Goal: Task Accomplishment & Management: Use online tool/utility

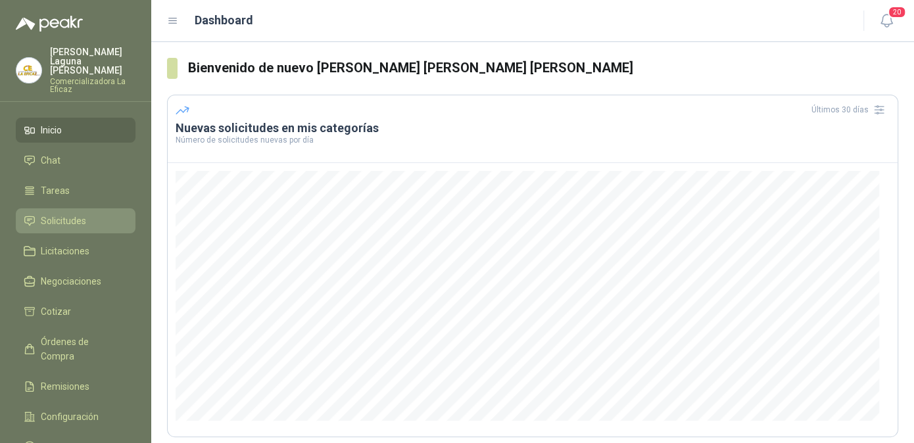
click at [71, 214] on span "Solicitudes" at bounding box center [63, 221] width 45 height 14
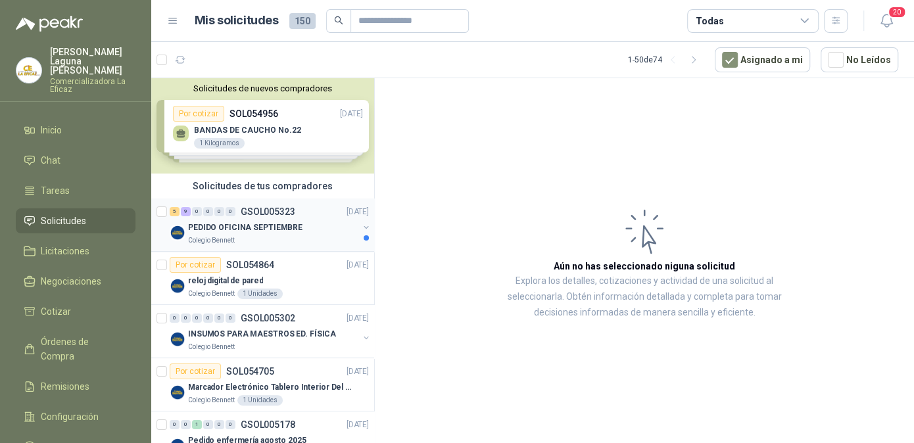
click at [255, 222] on p "PEDIDO OFICINA SEPTIEMBRE" at bounding box center [245, 228] width 114 height 12
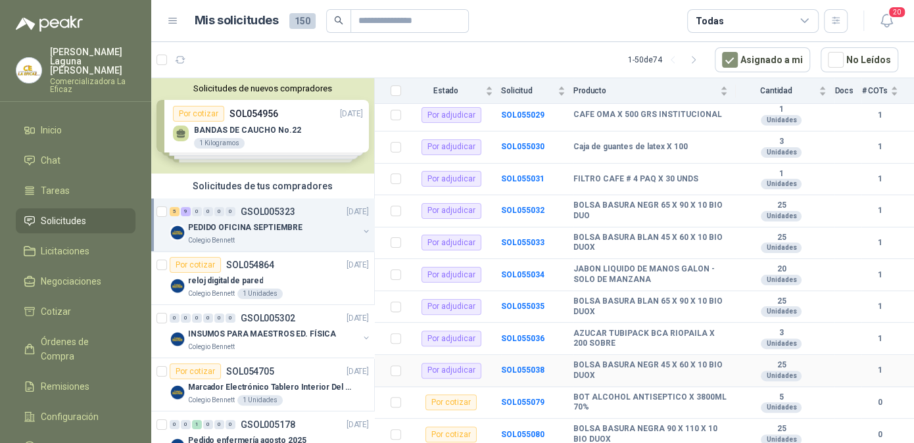
scroll to position [124, 0]
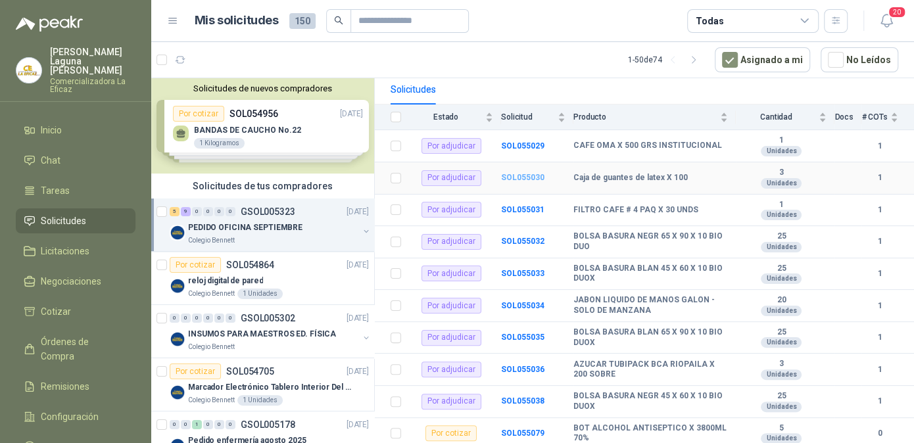
click at [510, 176] on b "SOL055030" at bounding box center [522, 177] width 43 height 9
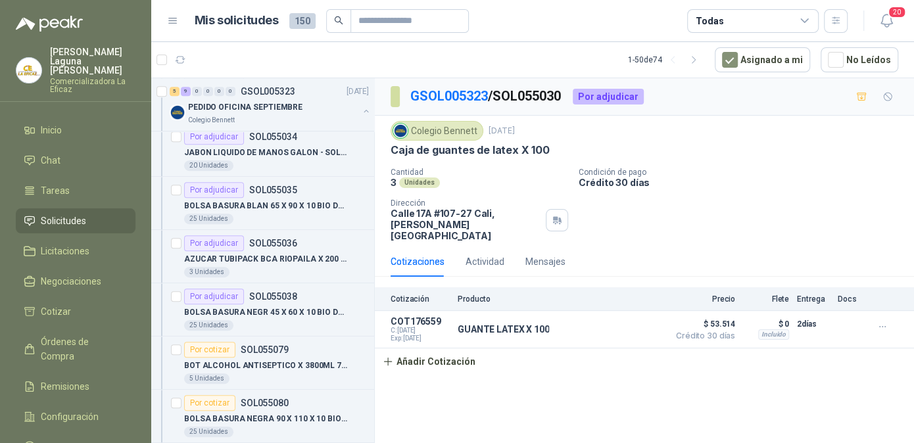
scroll to position [460, 0]
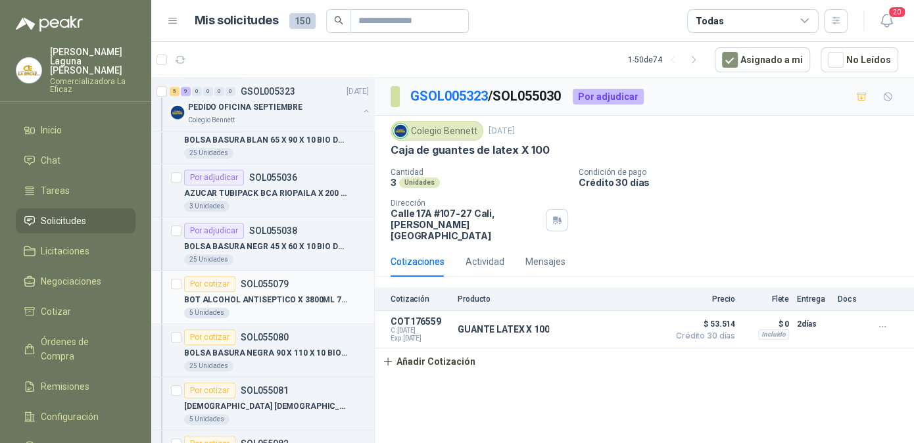
click at [283, 294] on p "BOT ALCOHOL ANTISEPTICO X 3800ML 70%" at bounding box center [266, 300] width 164 height 12
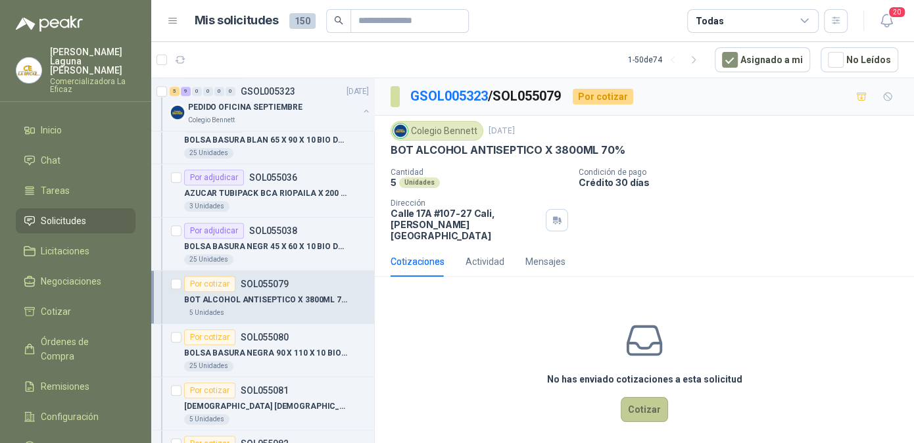
click at [645, 397] on button "Cotizar" at bounding box center [644, 409] width 47 height 25
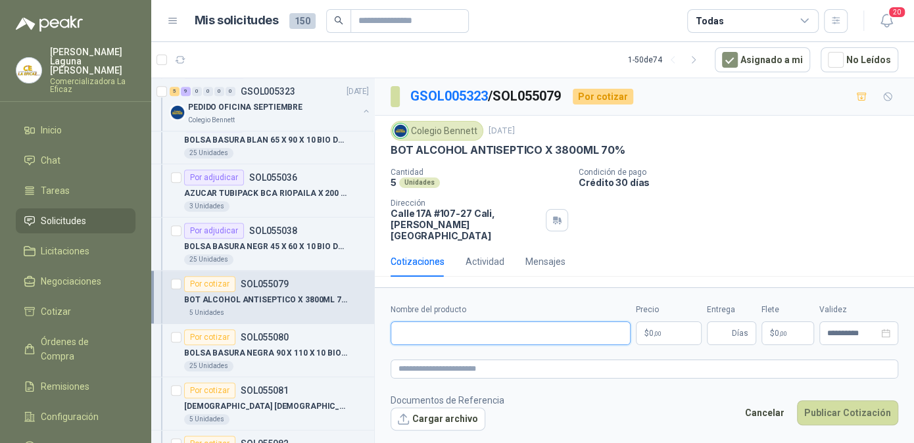
click at [462, 326] on input "Nombre del producto" at bounding box center [511, 334] width 240 height 24
type input "**********"
click at [658, 330] on span ",00" at bounding box center [658, 333] width 8 height 7
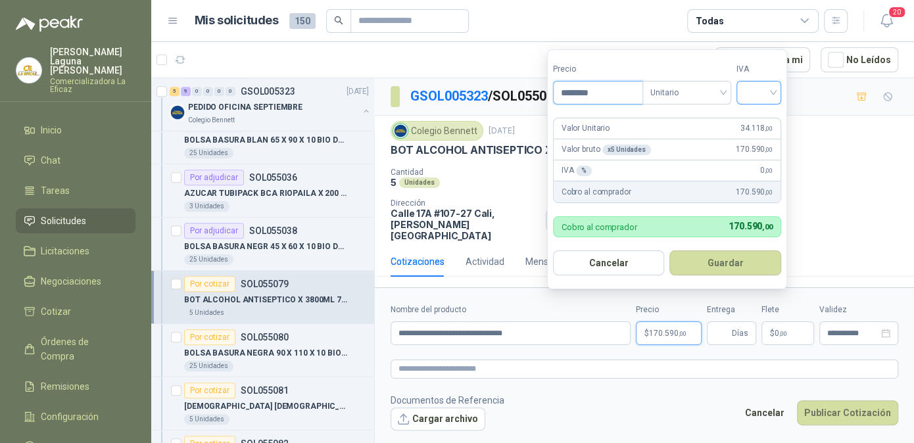
type input "********"
click at [766, 92] on input "search" at bounding box center [759, 92] width 29 height 20
click at [760, 162] on div "0%" at bounding box center [762, 163] width 24 height 14
click at [732, 257] on button "Guardar" at bounding box center [728, 263] width 113 height 25
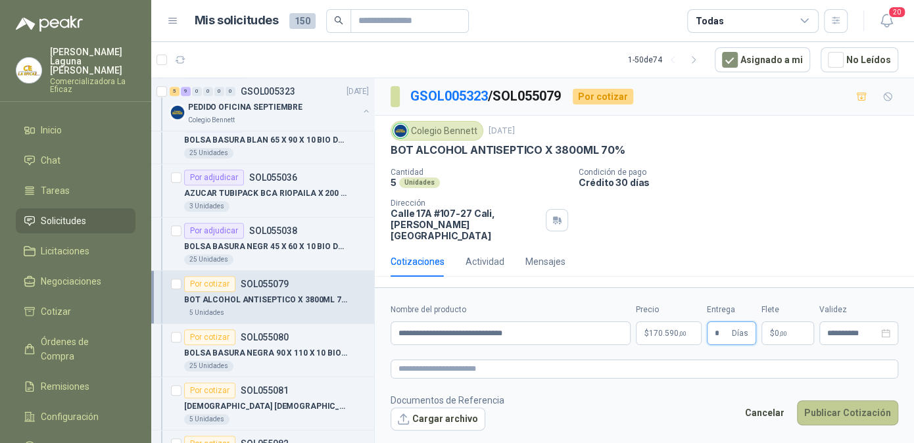
type input "*"
click at [846, 401] on button "Publicar Cotización" at bounding box center [847, 413] width 101 height 25
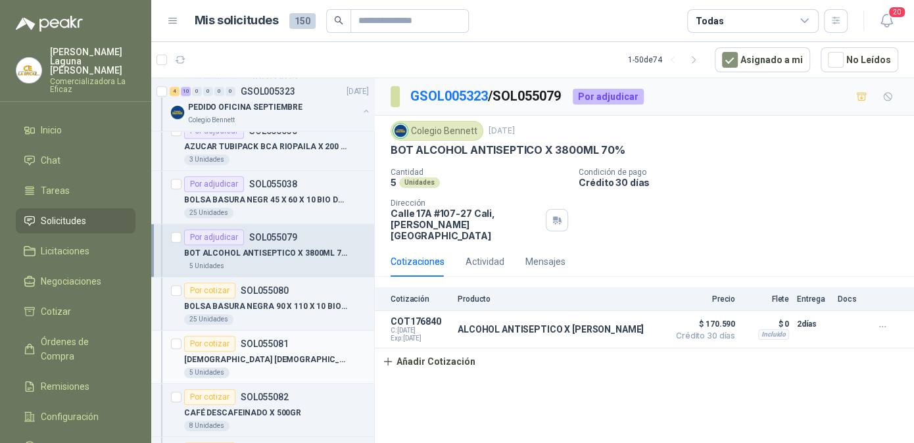
scroll to position [526, 0]
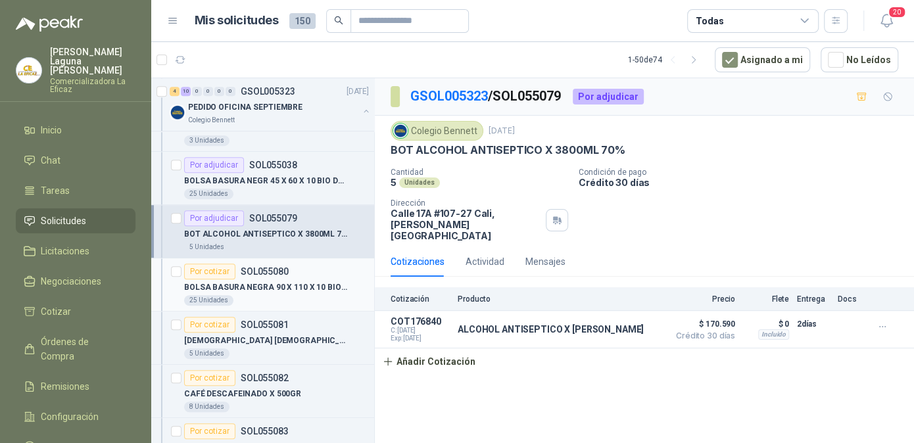
click at [270, 287] on p "BOLSA BASURA NEGRA 90 X 110 X 10 BIO DUOX" at bounding box center [266, 288] width 164 height 12
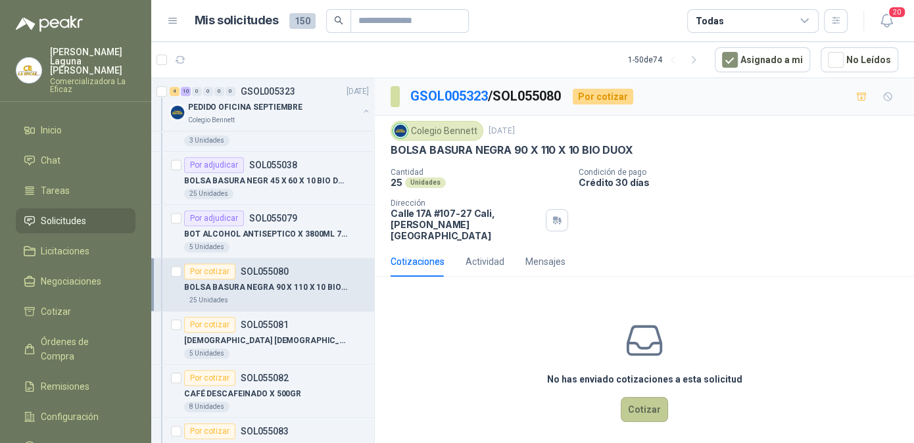
click at [636, 397] on button "Cotizar" at bounding box center [644, 409] width 47 height 25
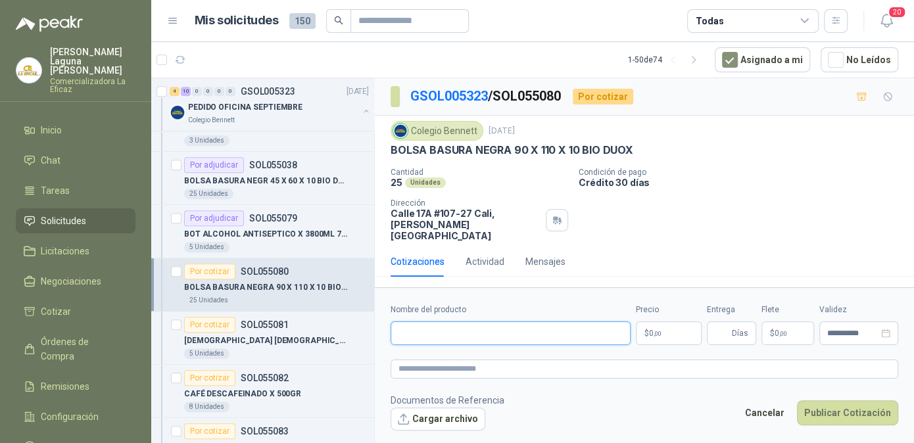
click at [477, 322] on input "Nombre del producto" at bounding box center [511, 334] width 240 height 24
type input "**********"
click at [672, 322] on p "$ 0 ,00" at bounding box center [669, 334] width 66 height 24
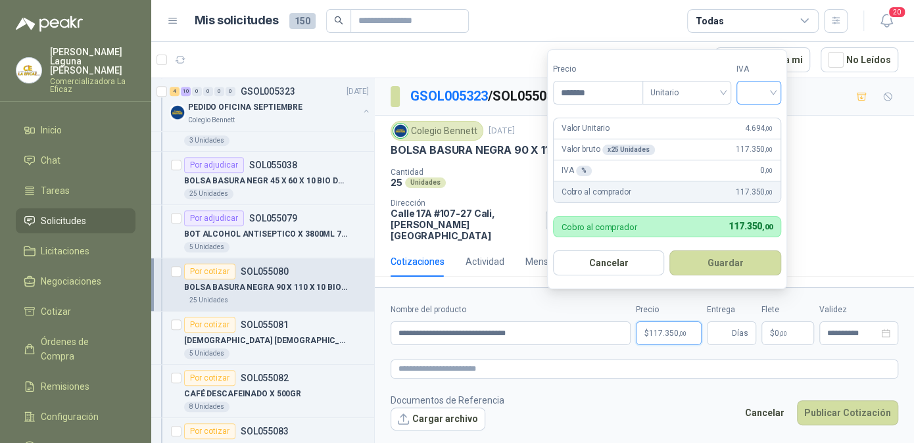
type input "*******"
click at [771, 92] on input "search" at bounding box center [759, 92] width 29 height 20
click at [770, 119] on div "19%" at bounding box center [762, 121] width 24 height 14
click at [725, 266] on button "Guardar" at bounding box center [728, 263] width 113 height 25
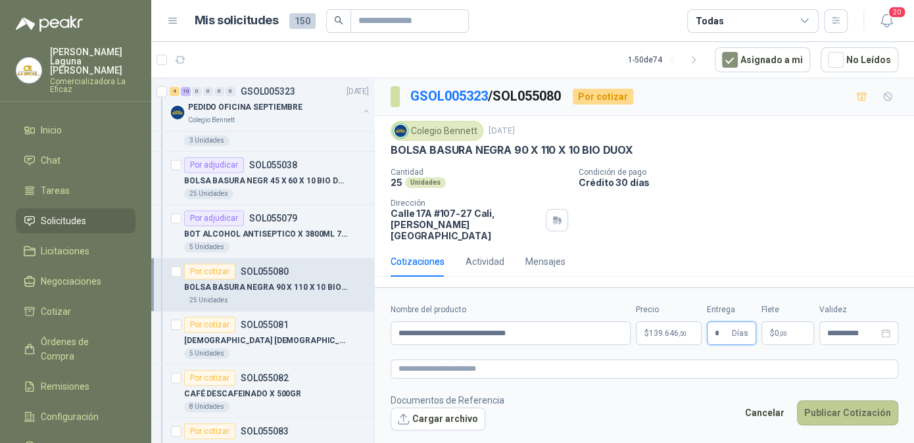
type input "*"
click at [849, 401] on button "Publicar Cotización" at bounding box center [847, 413] width 101 height 25
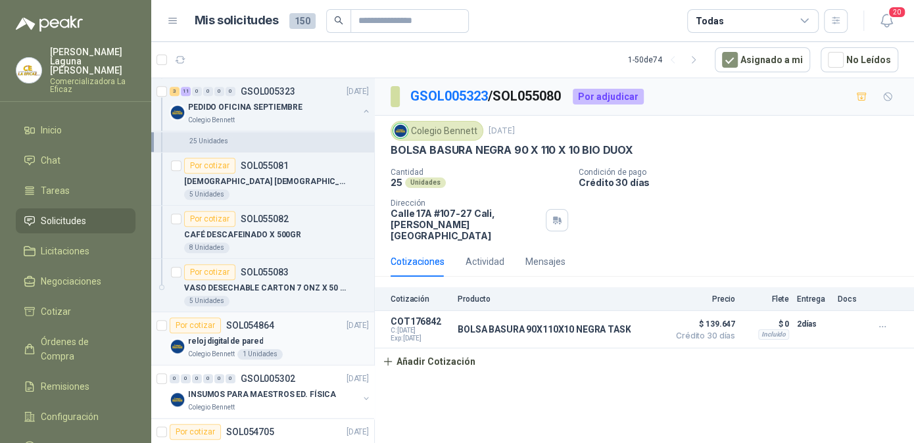
scroll to position [658, 0]
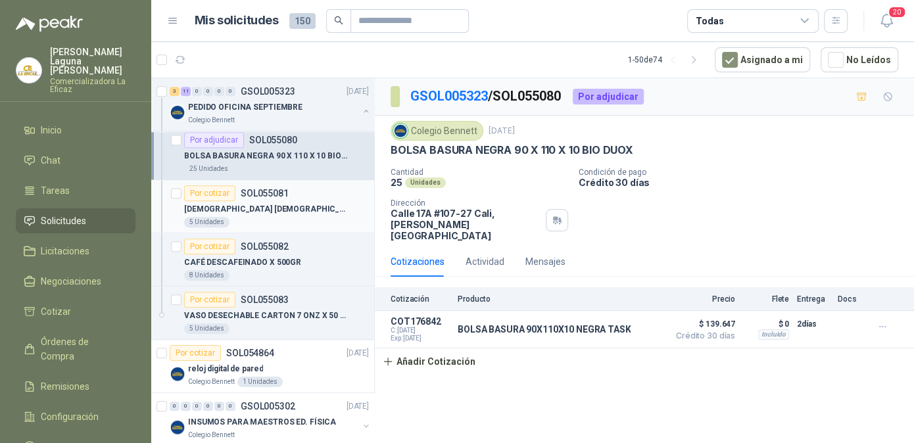
click at [258, 207] on p "[DEMOGRAPHIC_DATA] [DEMOGRAPHIC_DATA] [PERSON_NAME]" at bounding box center [266, 209] width 164 height 12
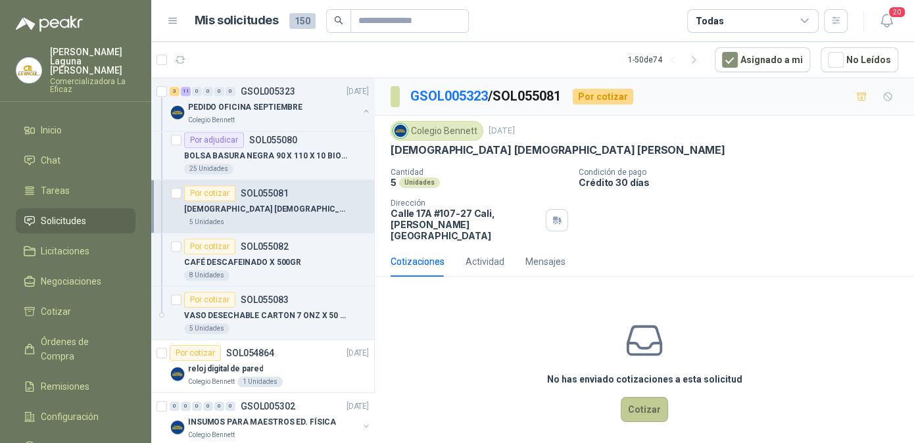
click at [646, 397] on button "Cotizar" at bounding box center [644, 409] width 47 height 25
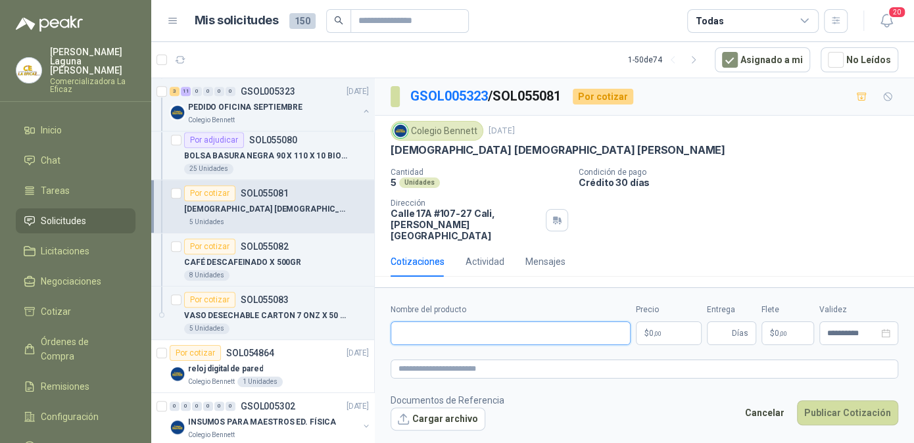
click at [432, 322] on input "Nombre del producto" at bounding box center [511, 334] width 240 height 24
type input "**********"
click at [656, 330] on span "0 ,00" at bounding box center [655, 334] width 12 height 8
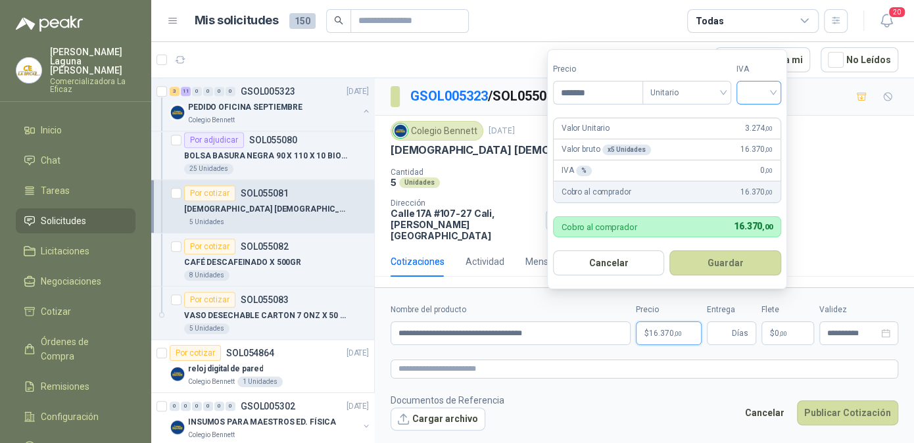
type input "*******"
click at [764, 93] on input "search" at bounding box center [759, 92] width 29 height 20
click at [764, 116] on div "19%" at bounding box center [762, 121] width 24 height 14
click at [728, 270] on button "Guardar" at bounding box center [728, 263] width 113 height 25
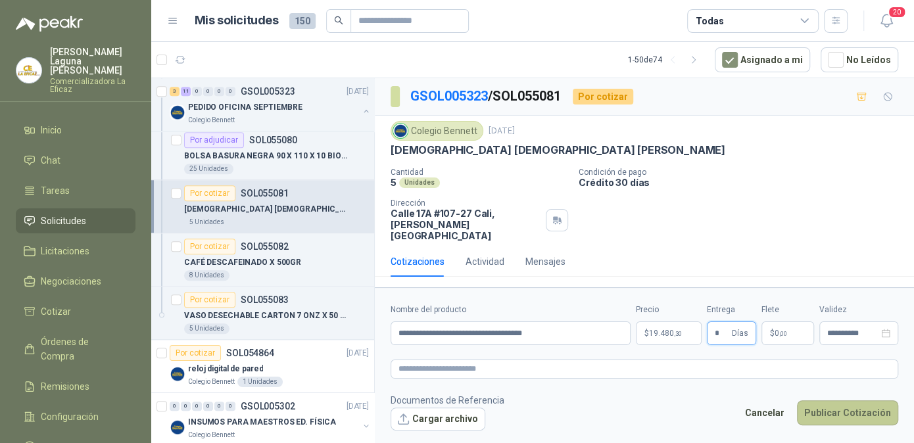
type input "*"
click at [834, 401] on button "Publicar Cotización" at bounding box center [847, 413] width 101 height 25
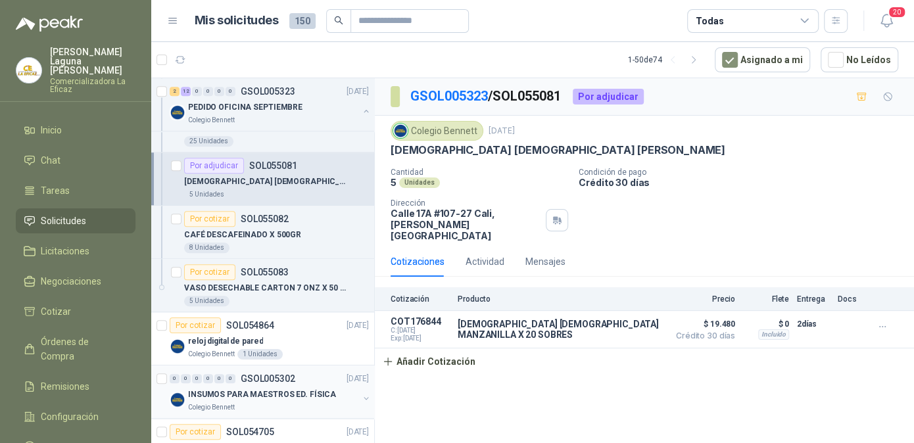
scroll to position [658, 0]
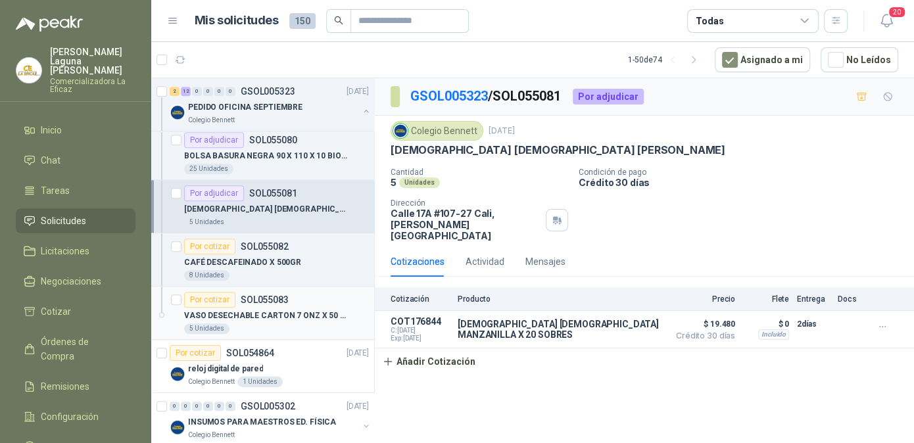
click at [245, 310] on p "VASO DESECHABLE CARTON 7 ONZ X 50 BLANC" at bounding box center [266, 316] width 164 height 12
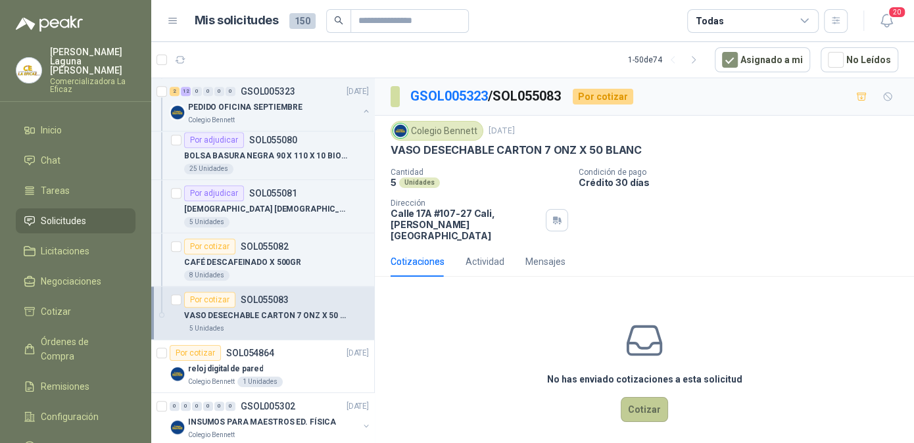
click at [651, 403] on button "Cotizar" at bounding box center [644, 409] width 47 height 25
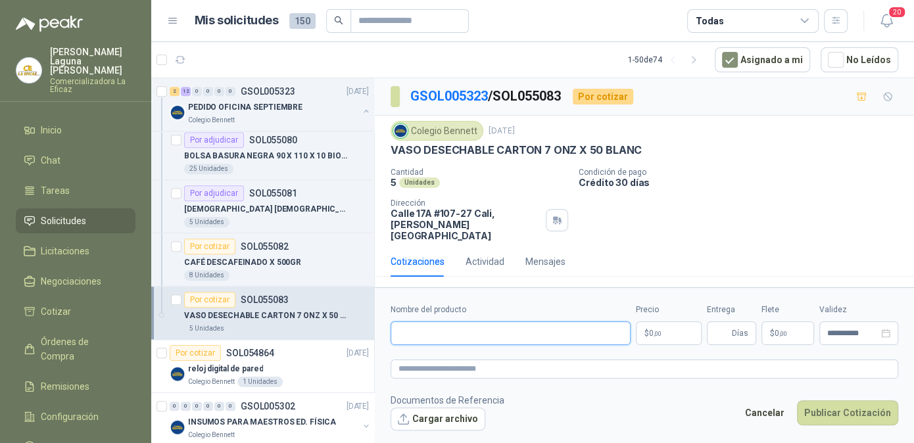
click at [481, 328] on input "Nombre del producto" at bounding box center [511, 334] width 240 height 24
type input "**********"
click at [664, 322] on p "$ 0 ,00" at bounding box center [669, 334] width 66 height 24
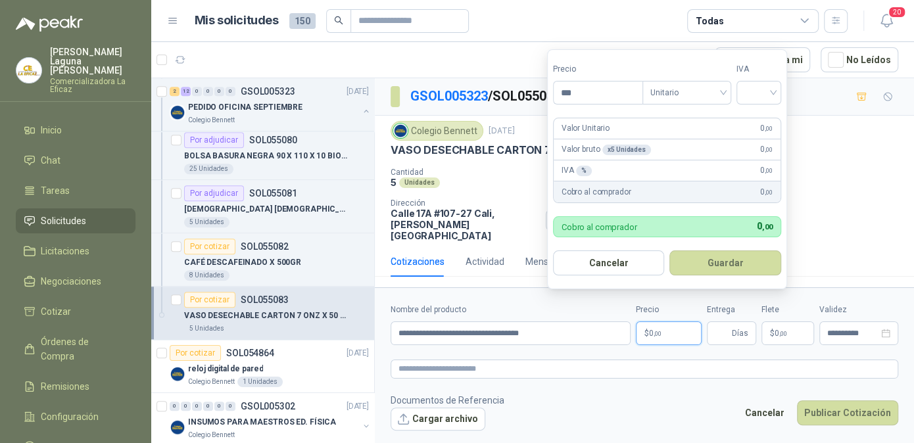
click at [664, 322] on p "$ 0 ,00" at bounding box center [669, 334] width 66 height 24
click at [604, 96] on input "***" at bounding box center [598, 93] width 89 height 22
type input "*******"
click at [752, 86] on input "search" at bounding box center [759, 92] width 29 height 20
drag, startPoint x: 754, startPoint y: 121, endPoint x: 757, endPoint y: 128, distance: 7.9
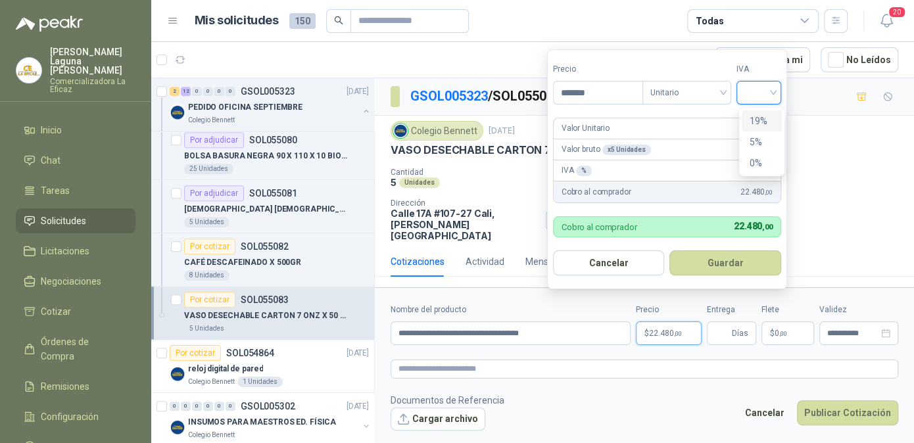
click at [754, 120] on div "19%" at bounding box center [762, 121] width 24 height 14
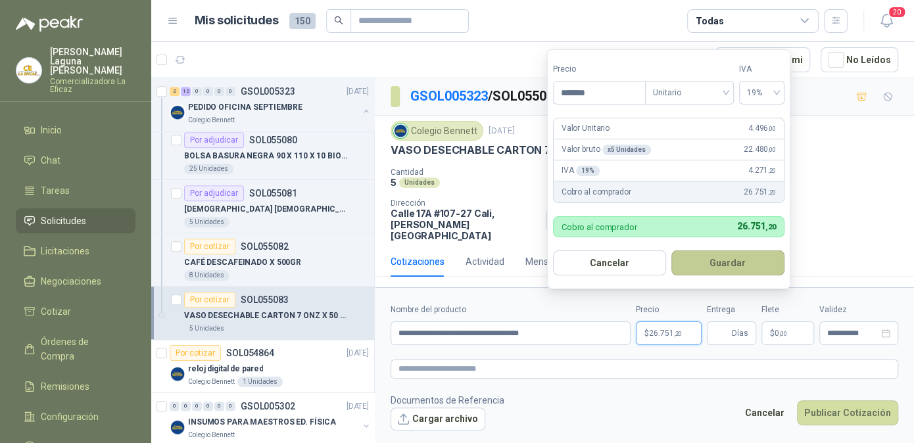
click at [731, 260] on button "Guardar" at bounding box center [728, 263] width 113 height 25
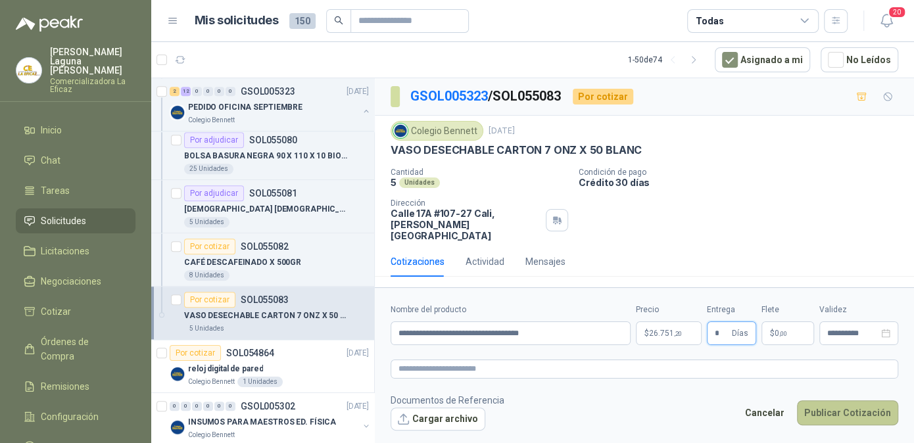
type input "*"
click at [844, 401] on button "Publicar Cotización" at bounding box center [847, 413] width 101 height 25
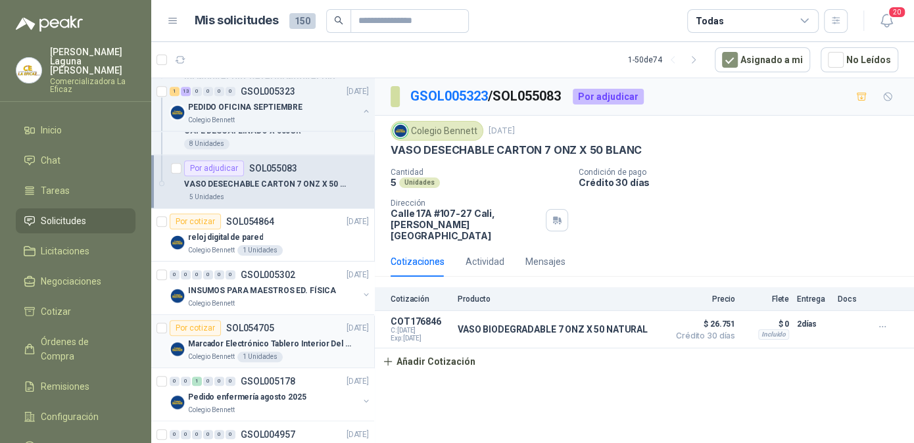
scroll to position [723, 0]
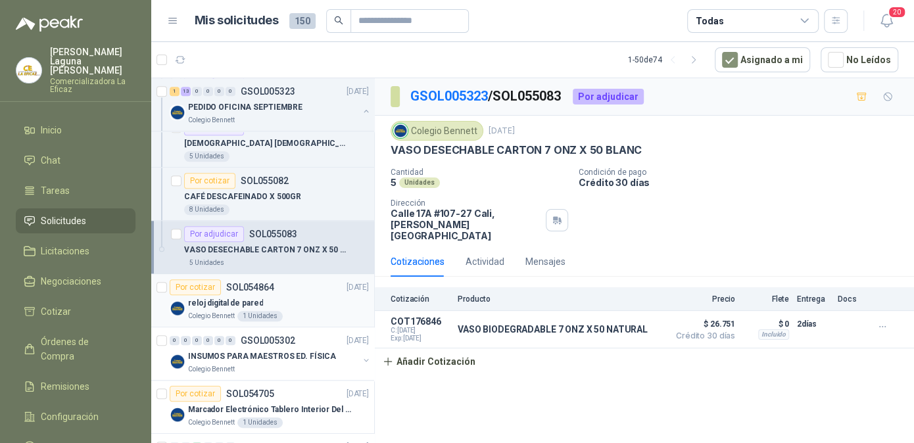
click at [225, 297] on p "reloj digital de pared" at bounding box center [225, 303] width 75 height 12
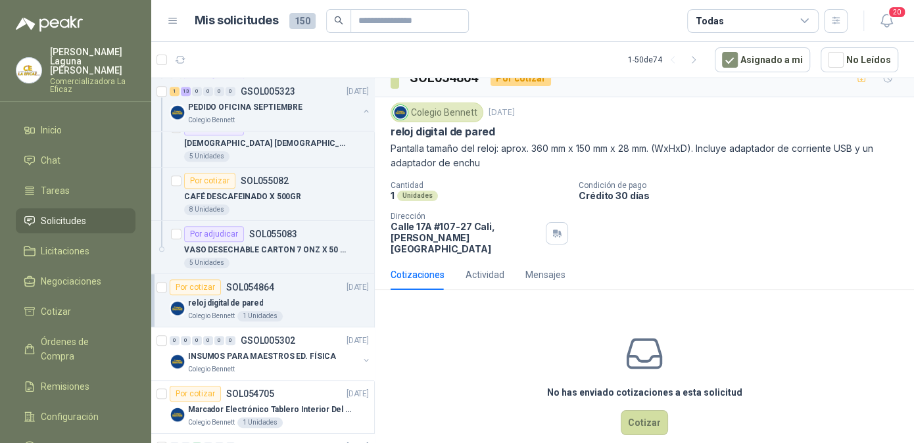
scroll to position [27, 0]
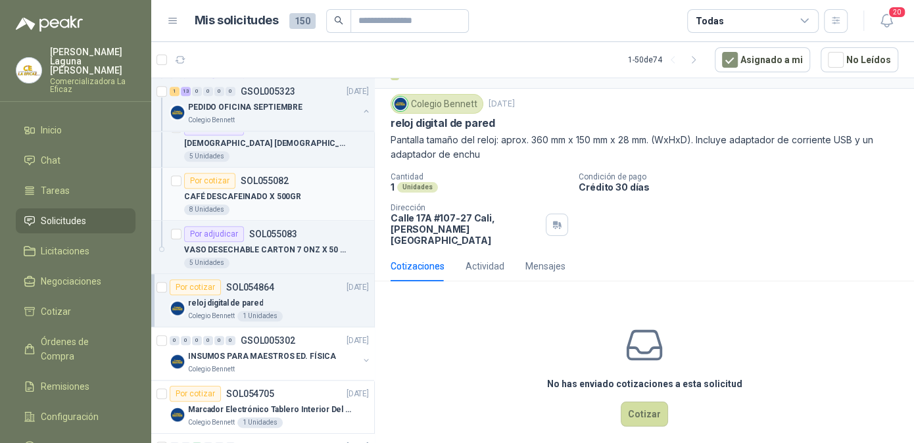
click at [245, 178] on p "SOL055082" at bounding box center [265, 180] width 48 height 9
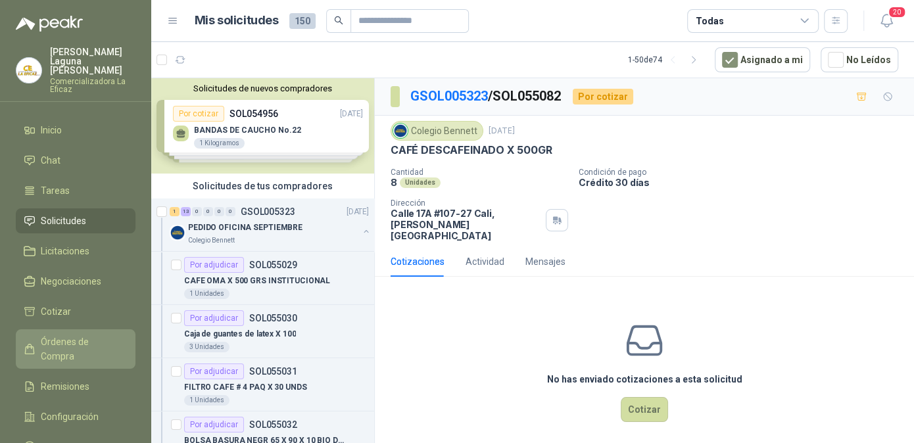
click at [88, 335] on span "Órdenes de Compra" at bounding box center [82, 349] width 82 height 29
